Goal: Transaction & Acquisition: Purchase product/service

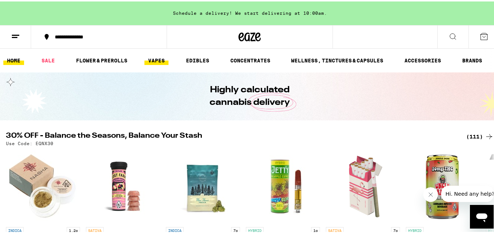
click at [153, 61] on link "VAPES" at bounding box center [156, 59] width 24 height 9
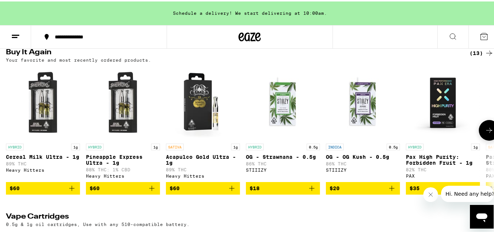
scroll to position [109, 0]
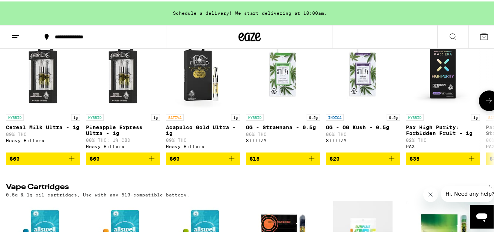
click at [40, 164] on button "$60" at bounding box center [43, 157] width 74 height 13
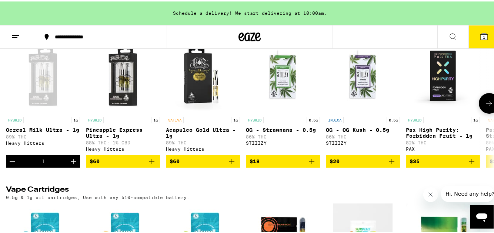
scroll to position [0, 0]
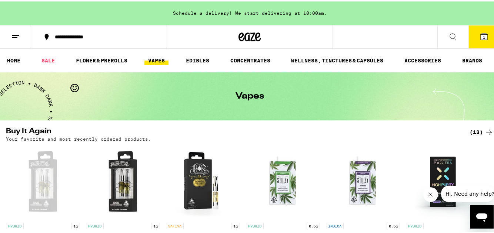
click at [478, 43] on button "1" at bounding box center [483, 35] width 31 height 23
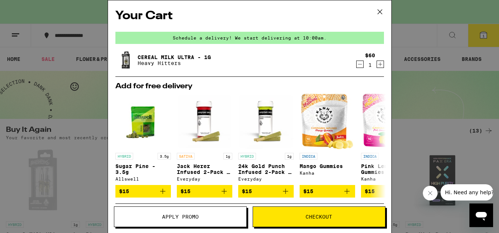
click at [298, 219] on span "Checkout" at bounding box center [319, 217] width 132 height 5
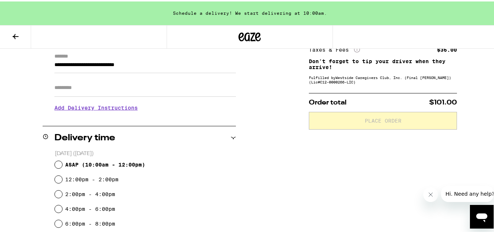
scroll to position [106, 0]
click at [75, 110] on h3 "Add Delivery Instructions" at bounding box center [144, 106] width 181 height 17
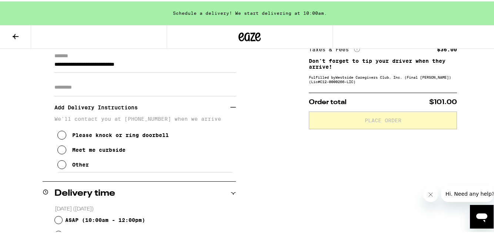
click at [63, 168] on icon at bounding box center [61, 163] width 9 height 9
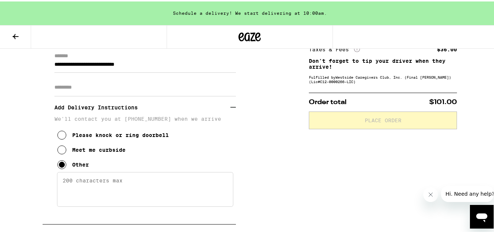
click at [71, 185] on textarea "Enter any other delivery instructions you want driver to know" at bounding box center [145, 188] width 176 height 35
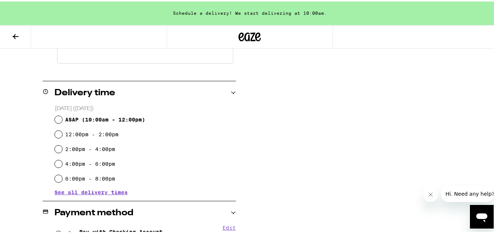
click at [92, 62] on textarea "Gate Code: #6682" at bounding box center [145, 44] width 176 height 35
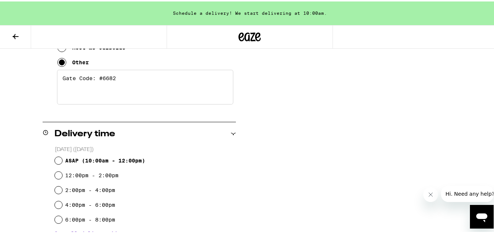
scroll to position [184, 0]
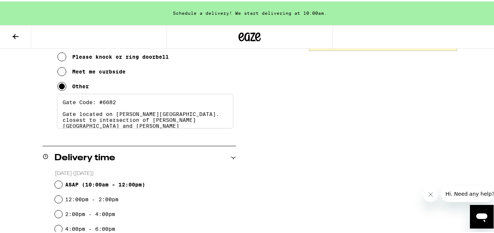
type textarea "Gate Code: #6682 Gate located on [PERSON_NAME][GEOGRAPHIC_DATA]. closest to int…"
click at [60, 186] on input "ASAP ( 10:00am - 12:00pm )" at bounding box center [58, 183] width 7 height 7
radio input "true"
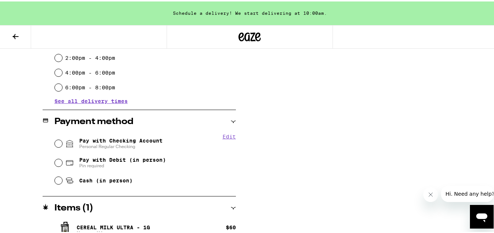
scroll to position [353, 0]
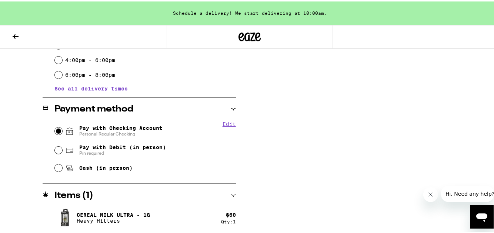
click at [56, 132] on input "Pay with Checking Account Personal Regular Checking" at bounding box center [58, 129] width 7 height 7
radio input "true"
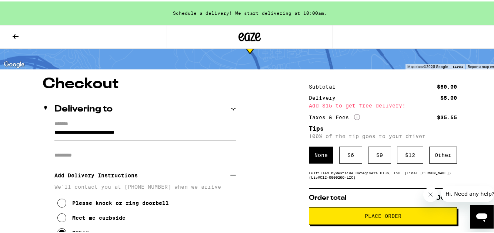
scroll to position [38, 0]
click at [342, 154] on div "$ 6" at bounding box center [350, 153] width 23 height 17
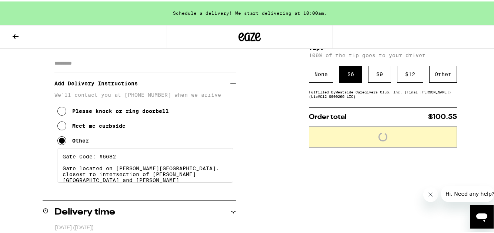
scroll to position [178, 0]
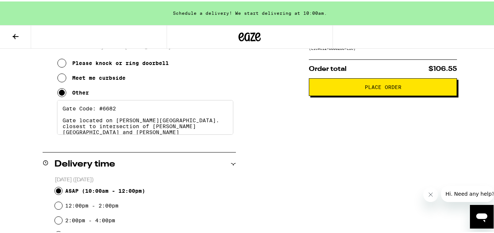
click at [341, 88] on span "Place Order" at bounding box center [382, 85] width 135 height 5
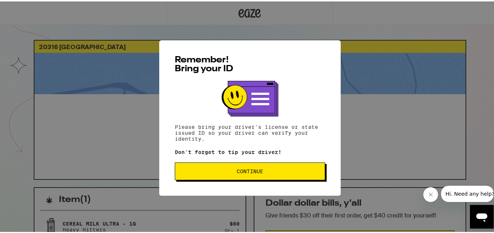
click at [254, 181] on div "Remember! Bring your ID Please bring your driver's license or state issued ID s…" at bounding box center [249, 117] width 181 height 156
click at [249, 163] on div "Remember! Bring your ID Please bring your driver's license or state issued ID s…" at bounding box center [249, 117] width 181 height 156
click at [249, 170] on span "Continue" at bounding box center [249, 170] width 27 height 5
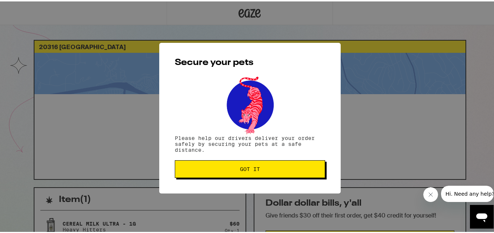
click at [271, 169] on span "Got it" at bounding box center [250, 167] width 138 height 5
